Goal: Entertainment & Leisure: Consume media (video, audio)

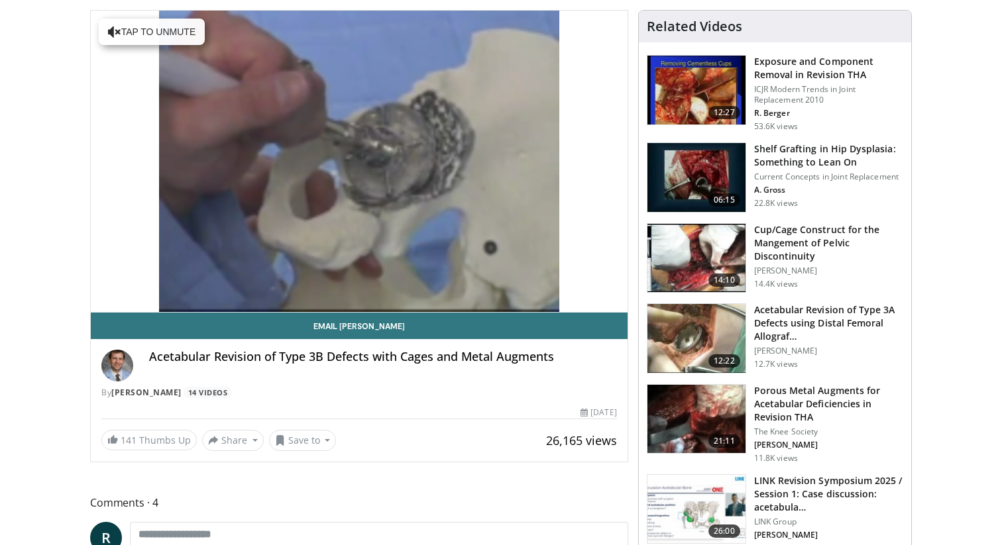
scroll to position [185, 0]
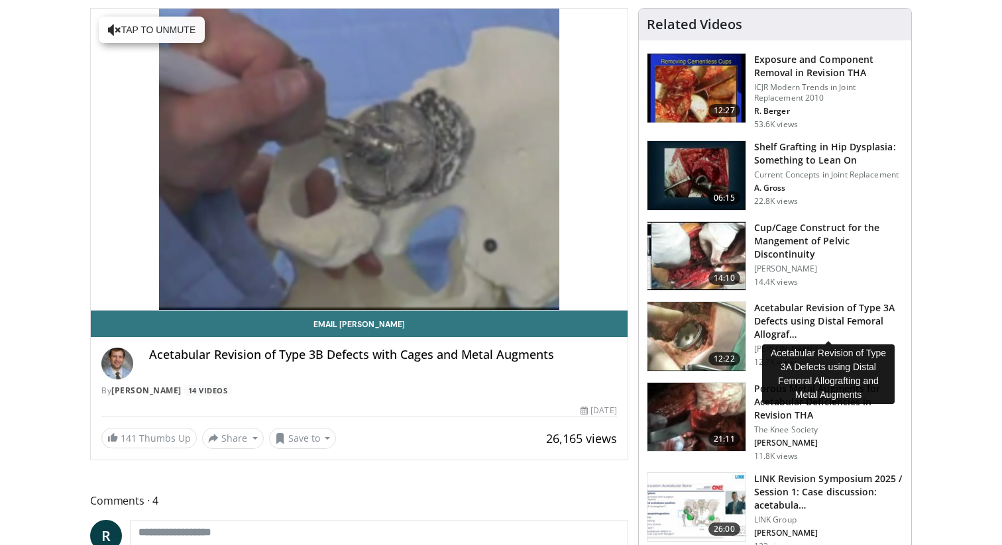
click at [781, 310] on h3 "Acetabular Revision of Type 3A Defects using Distal Femoral Allograf…" at bounding box center [828, 321] width 149 height 40
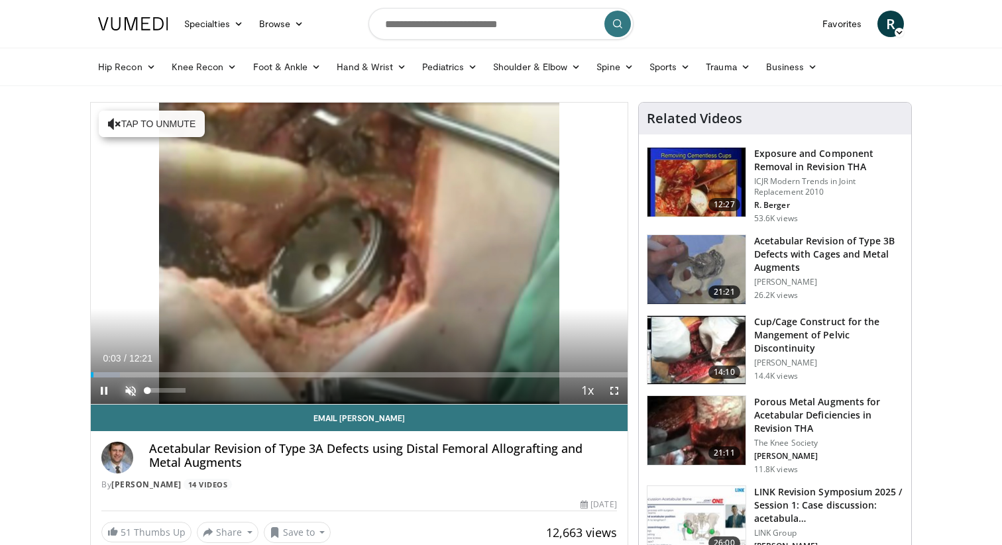
click at [121, 395] on span "Video Player" at bounding box center [130, 391] width 26 height 26
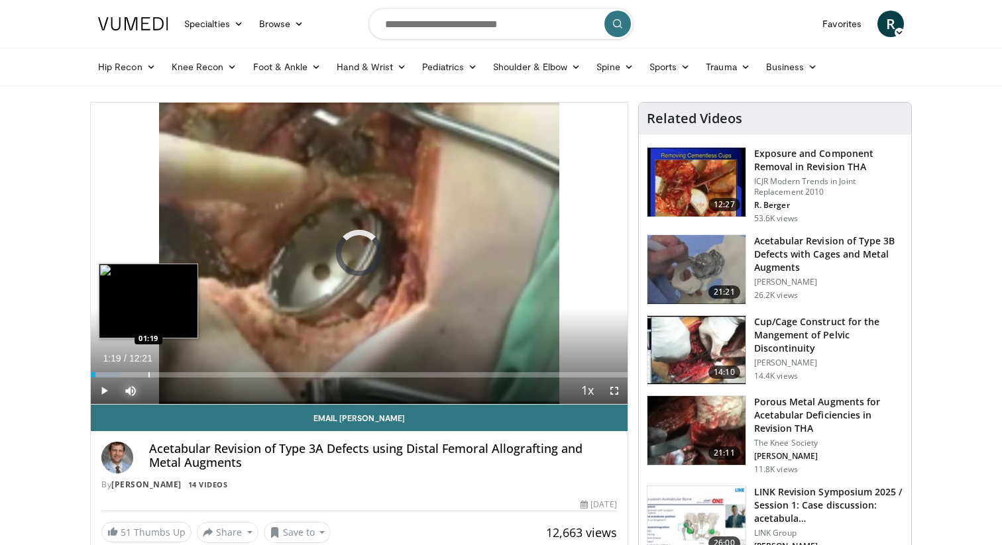
click at [148, 374] on div "Progress Bar" at bounding box center [148, 374] width 1 height 5
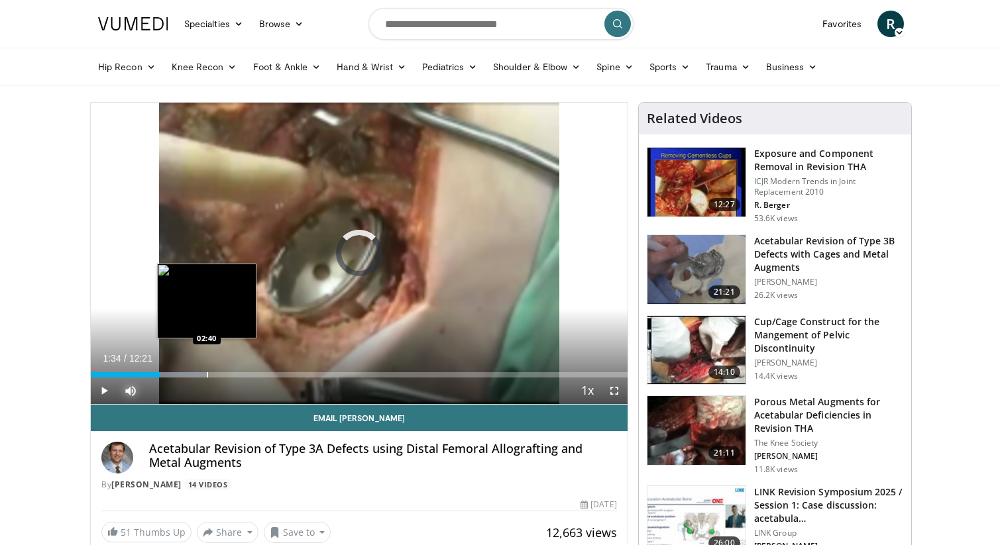
click at [207, 375] on div "Progress Bar" at bounding box center [207, 374] width 1 height 5
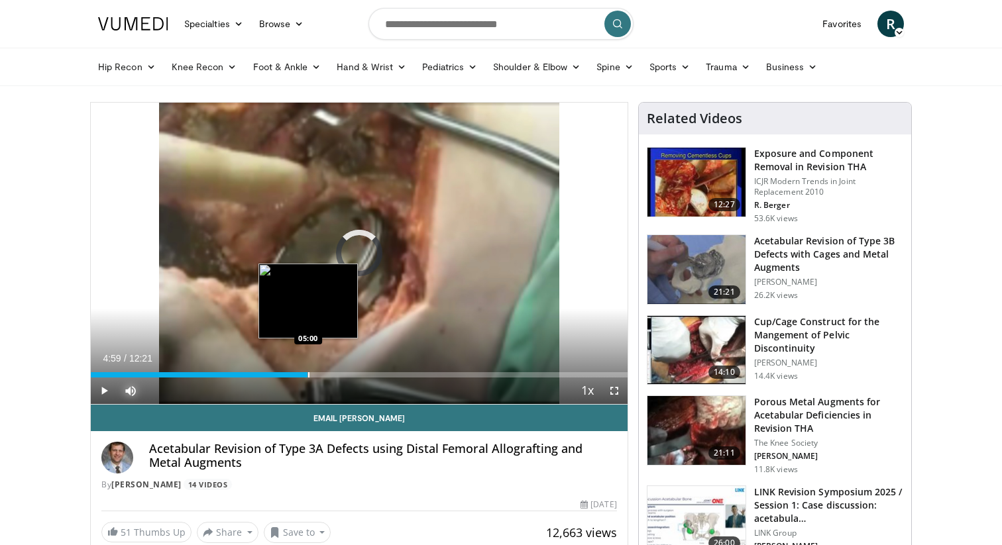
click at [307, 374] on div "Loaded : 33.67% 04:59 05:00" at bounding box center [359, 374] width 537 height 5
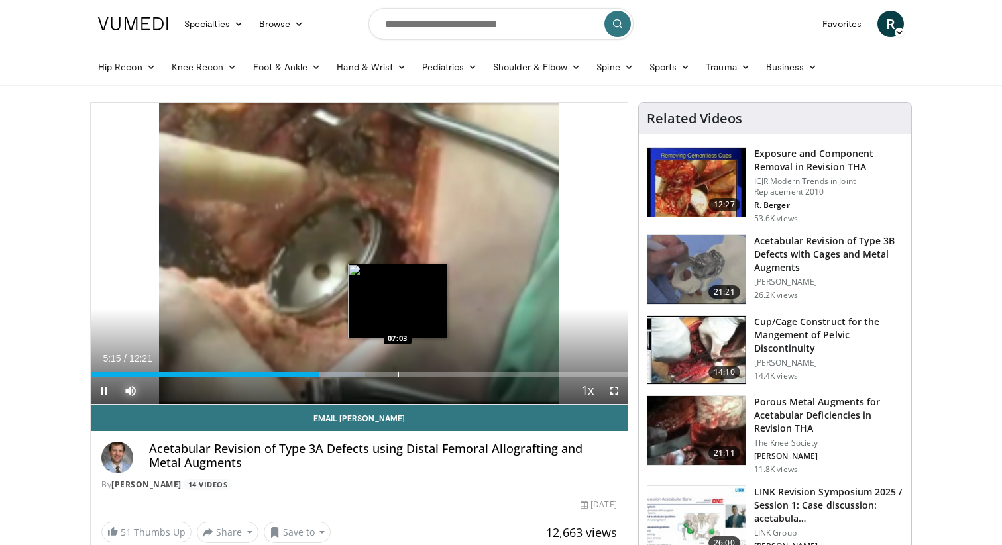
click at [397, 374] on div "Progress Bar" at bounding box center [397, 374] width 1 height 5
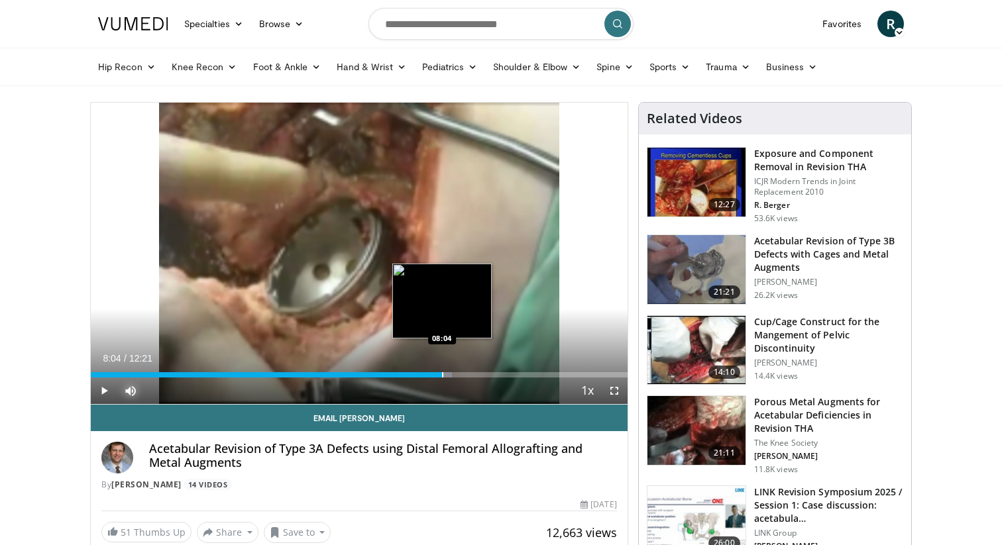
click at [442, 376] on div "Progress Bar" at bounding box center [442, 374] width 1 height 5
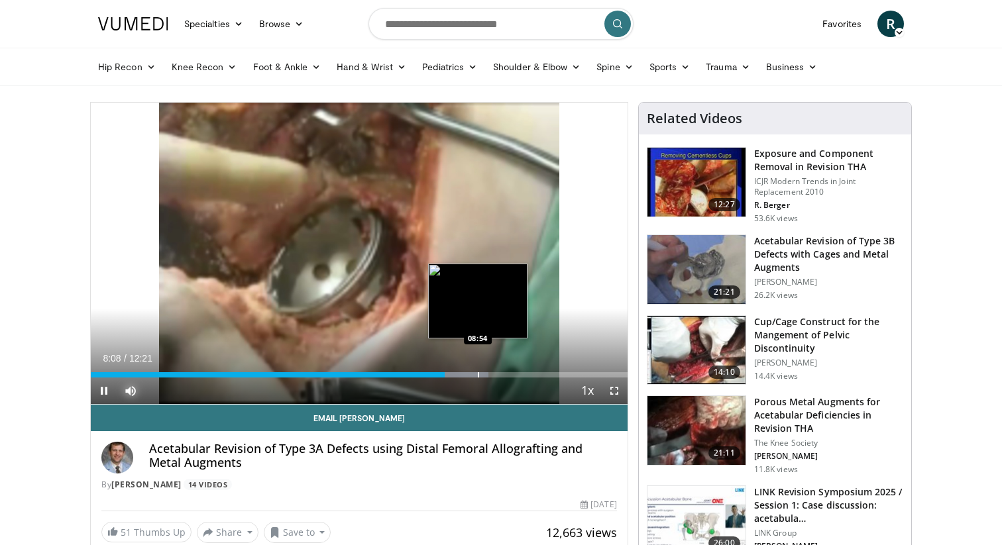
click at [478, 374] on div "Progress Bar" at bounding box center [478, 374] width 1 height 5
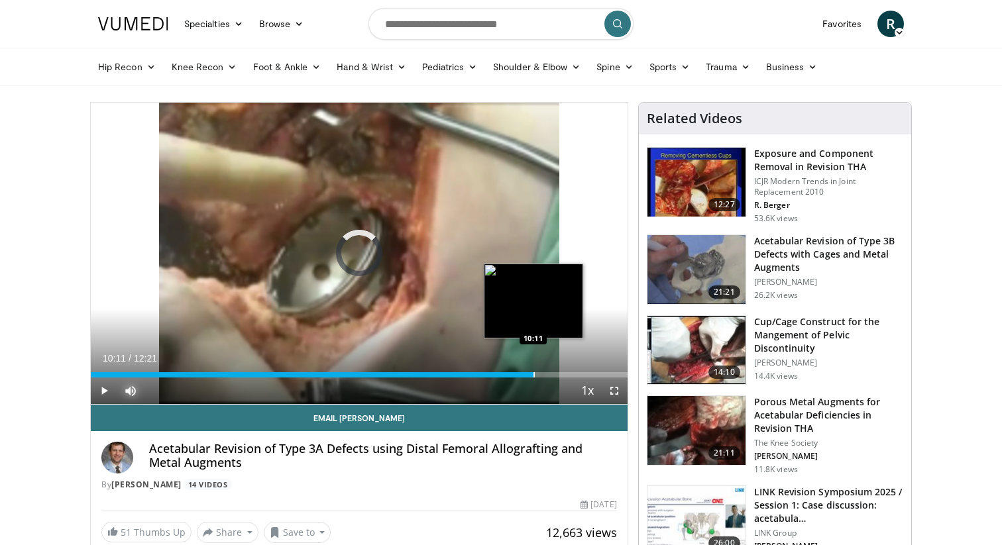
click at [533, 372] on div "Loaded : 80.83% 10:11 10:11" at bounding box center [359, 371] width 537 height 13
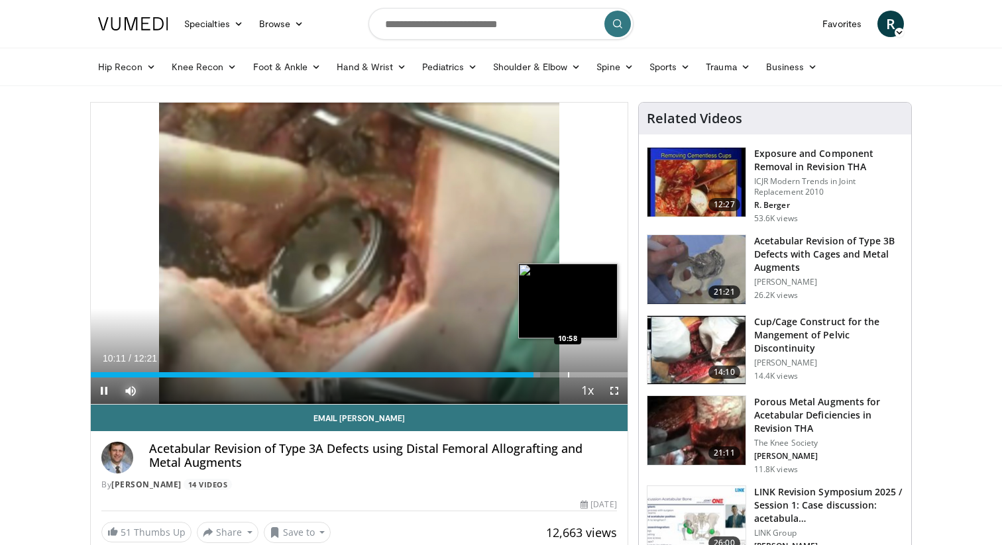
click at [573, 368] on div "Loaded : 83.74% 10:11 10:58" at bounding box center [359, 371] width 537 height 13
click at [600, 372] on div "Progress Bar" at bounding box center [600, 374] width 1 height 5
